Goal: Task Accomplishment & Management: Manage account settings

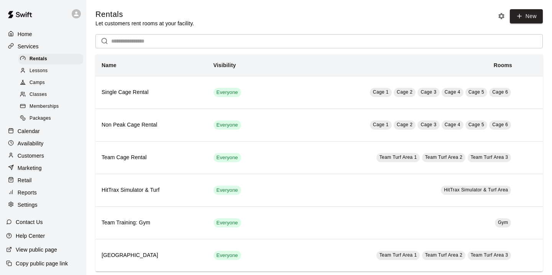
click at [33, 132] on p "Calendar" at bounding box center [29, 131] width 22 height 8
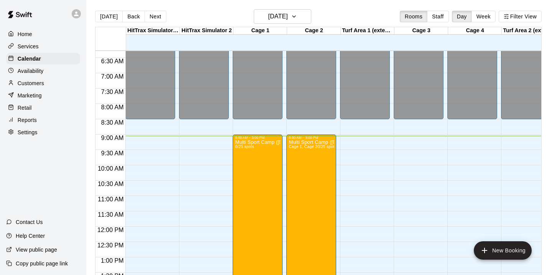
click at [36, 71] on p "Availability" at bounding box center [31, 71] width 26 height 8
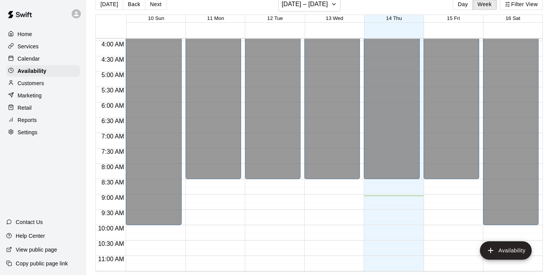
click at [26, 61] on p "Calendar" at bounding box center [29, 59] width 22 height 8
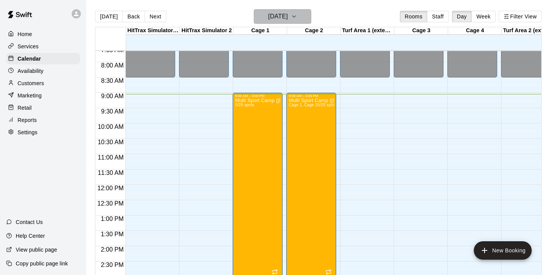
click at [297, 18] on icon "button" at bounding box center [294, 16] width 6 height 9
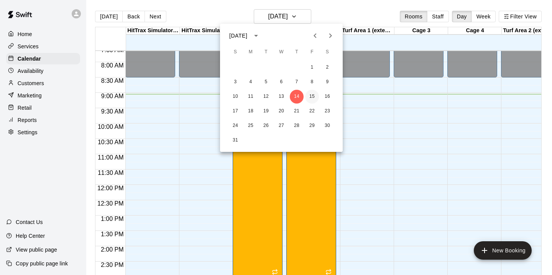
click at [310, 97] on button "15" at bounding box center [312, 97] width 14 height 14
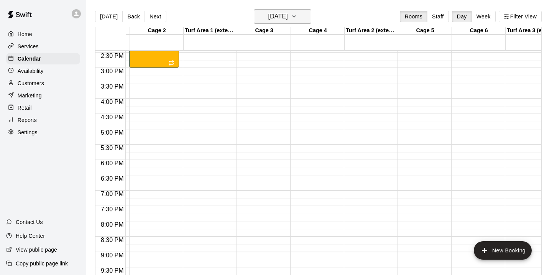
click at [297, 18] on icon "button" at bounding box center [294, 16] width 6 height 9
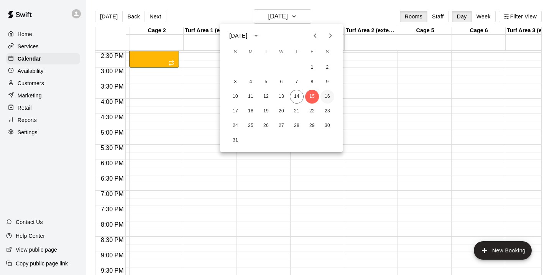
click at [332, 97] on button "16" at bounding box center [328, 97] width 14 height 14
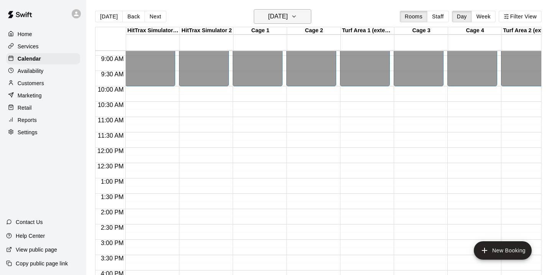
click at [297, 18] on icon "button" at bounding box center [294, 16] width 6 height 9
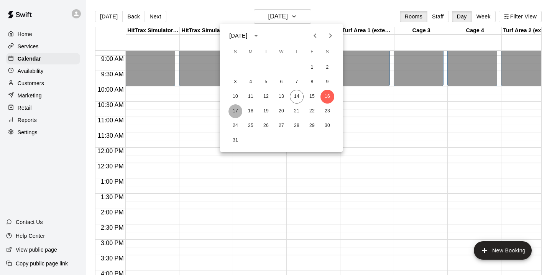
click at [239, 109] on button "17" at bounding box center [236, 111] width 14 height 14
